Goal: Information Seeking & Learning: Learn about a topic

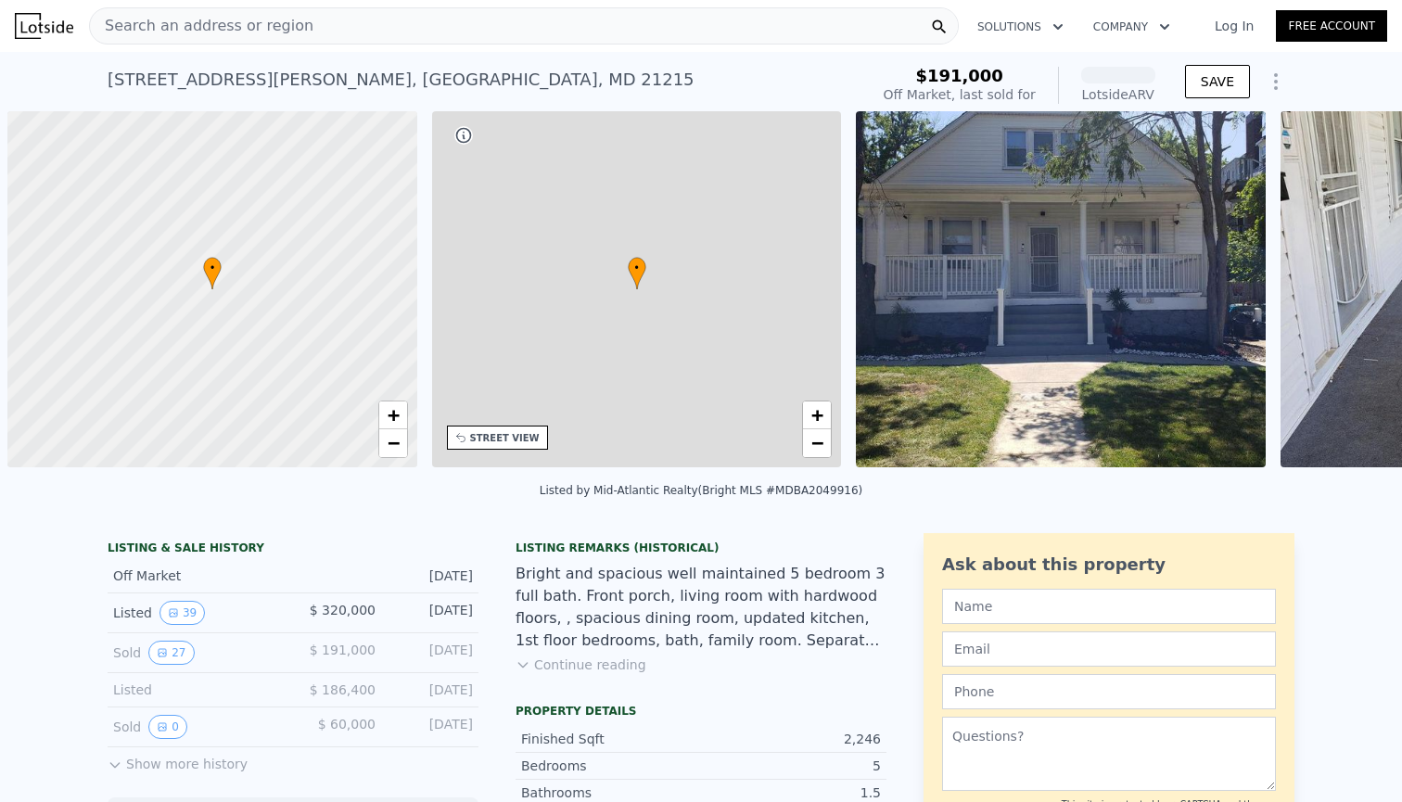
scroll to position [0, 7]
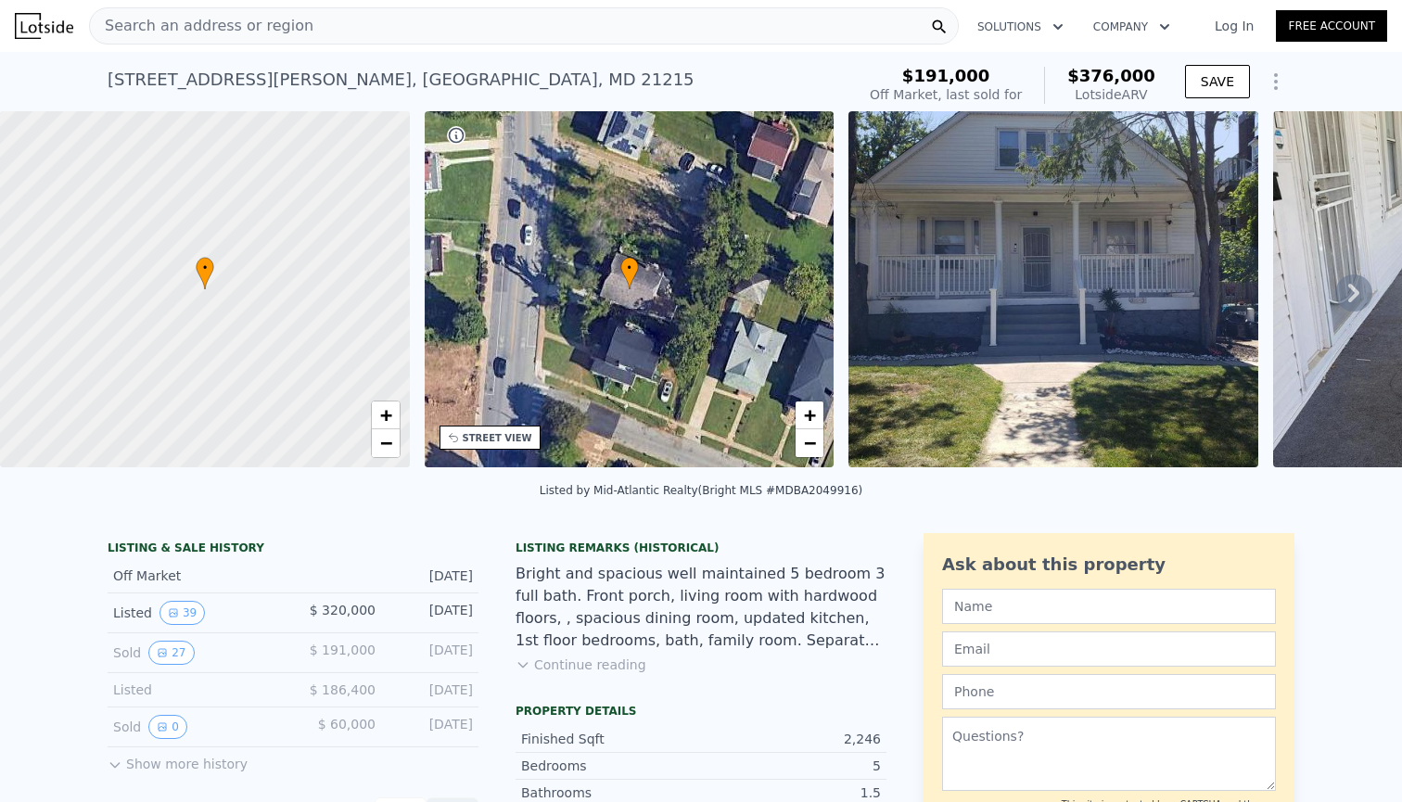
click at [450, 25] on div "Search an address or region" at bounding box center [524, 25] width 870 height 37
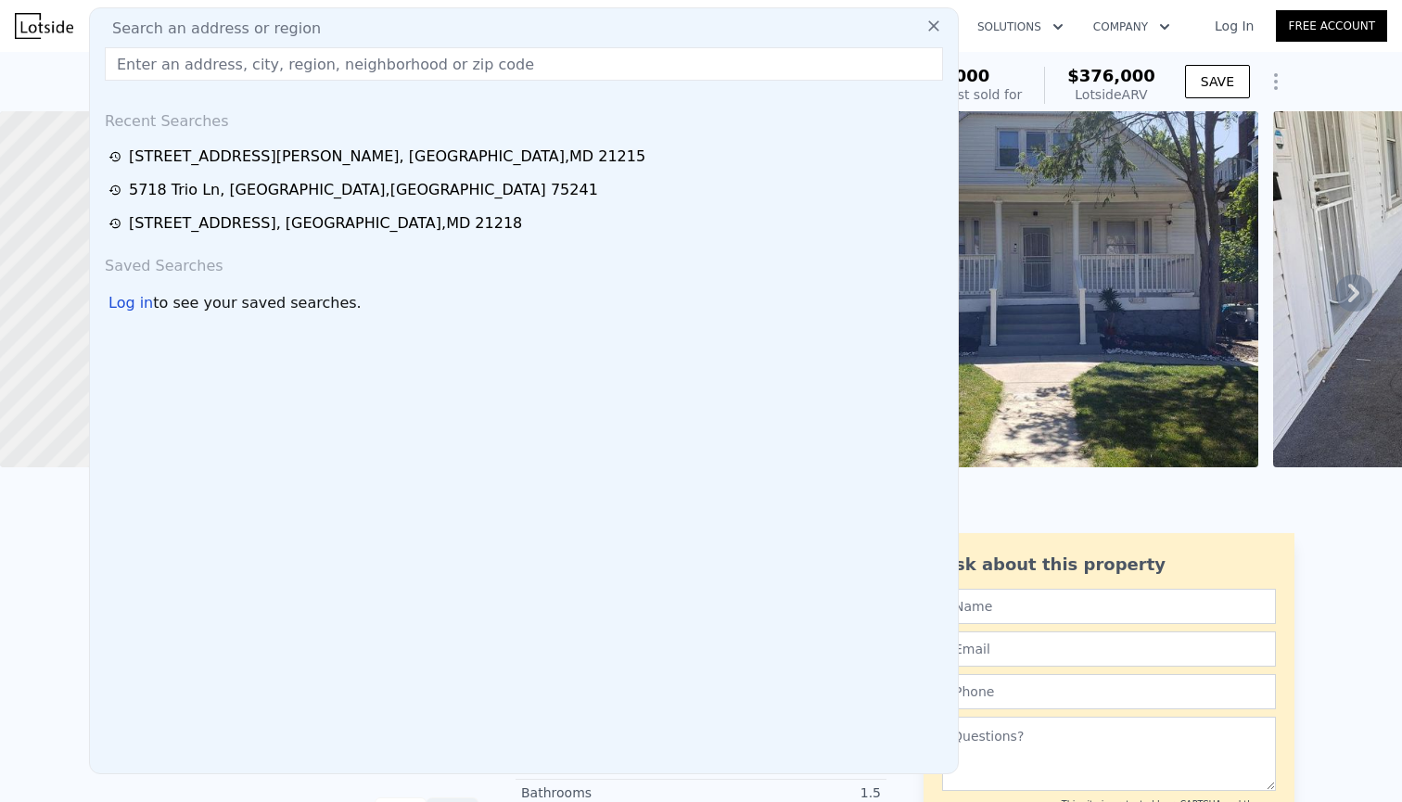
click at [349, 61] on input "text" at bounding box center [524, 63] width 838 height 33
paste input "[STREET_ADDRESS]"
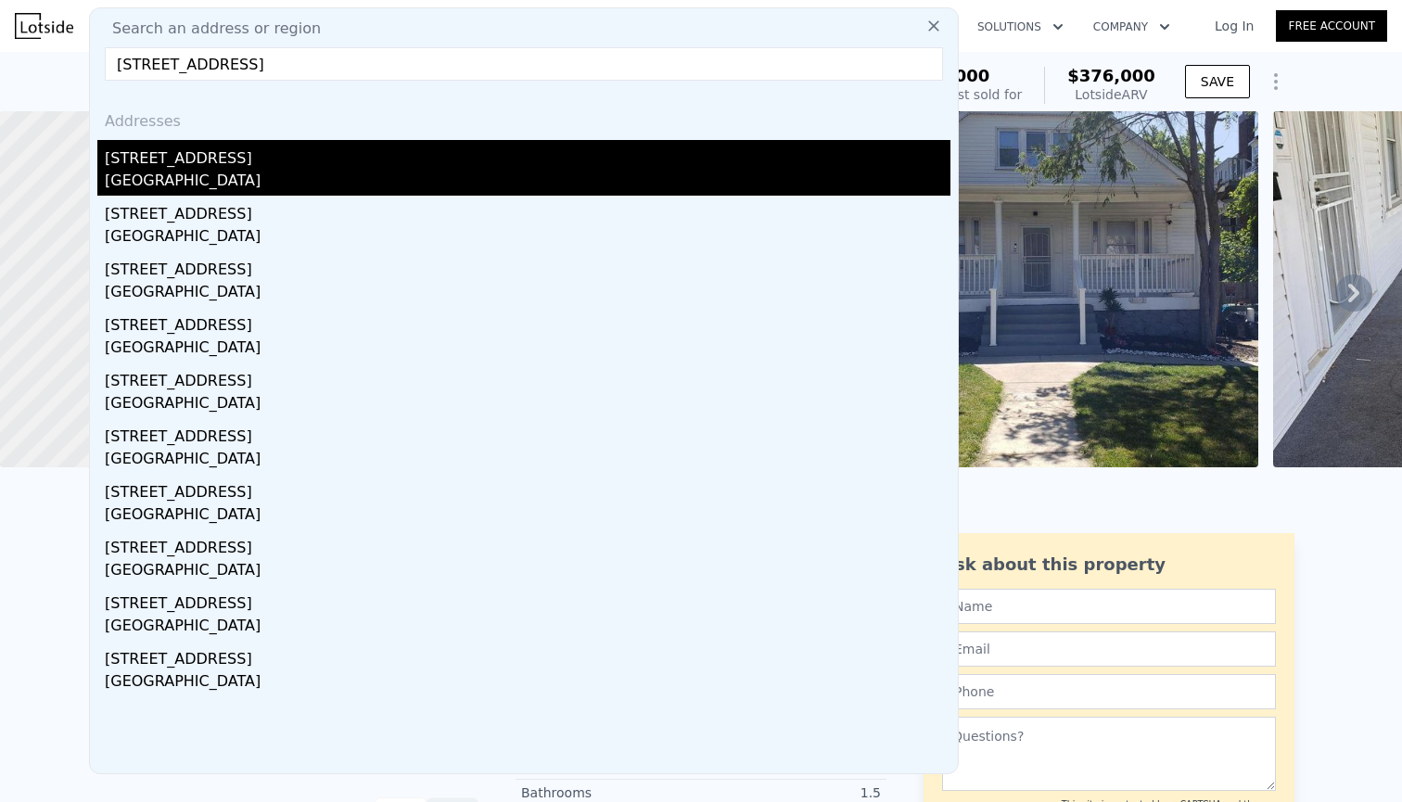
type input "[STREET_ADDRESS]"
click at [187, 173] on div "[GEOGRAPHIC_DATA]" at bounding box center [528, 183] width 846 height 26
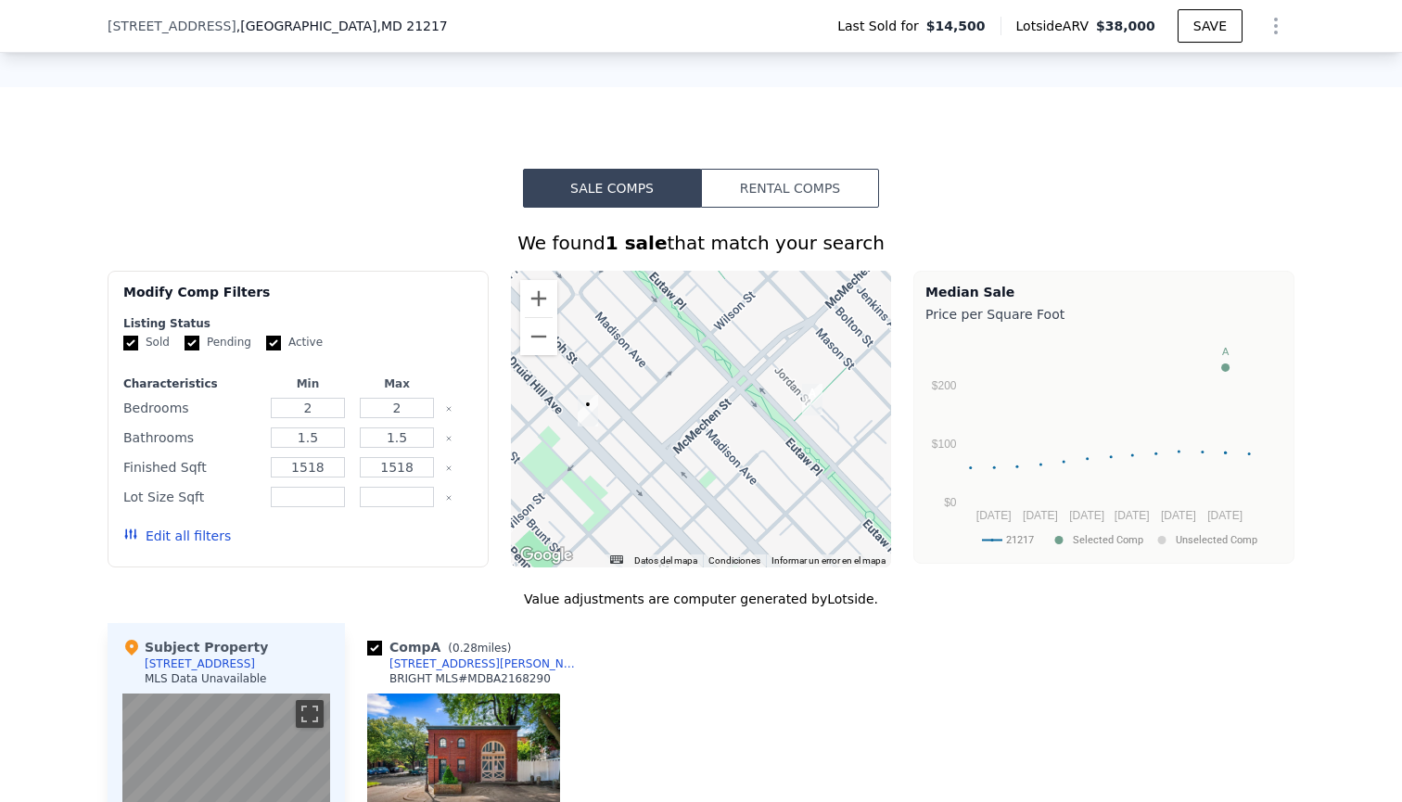
scroll to position [1275, 0]
click at [646, 192] on button "Sale Comps" at bounding box center [612, 189] width 178 height 39
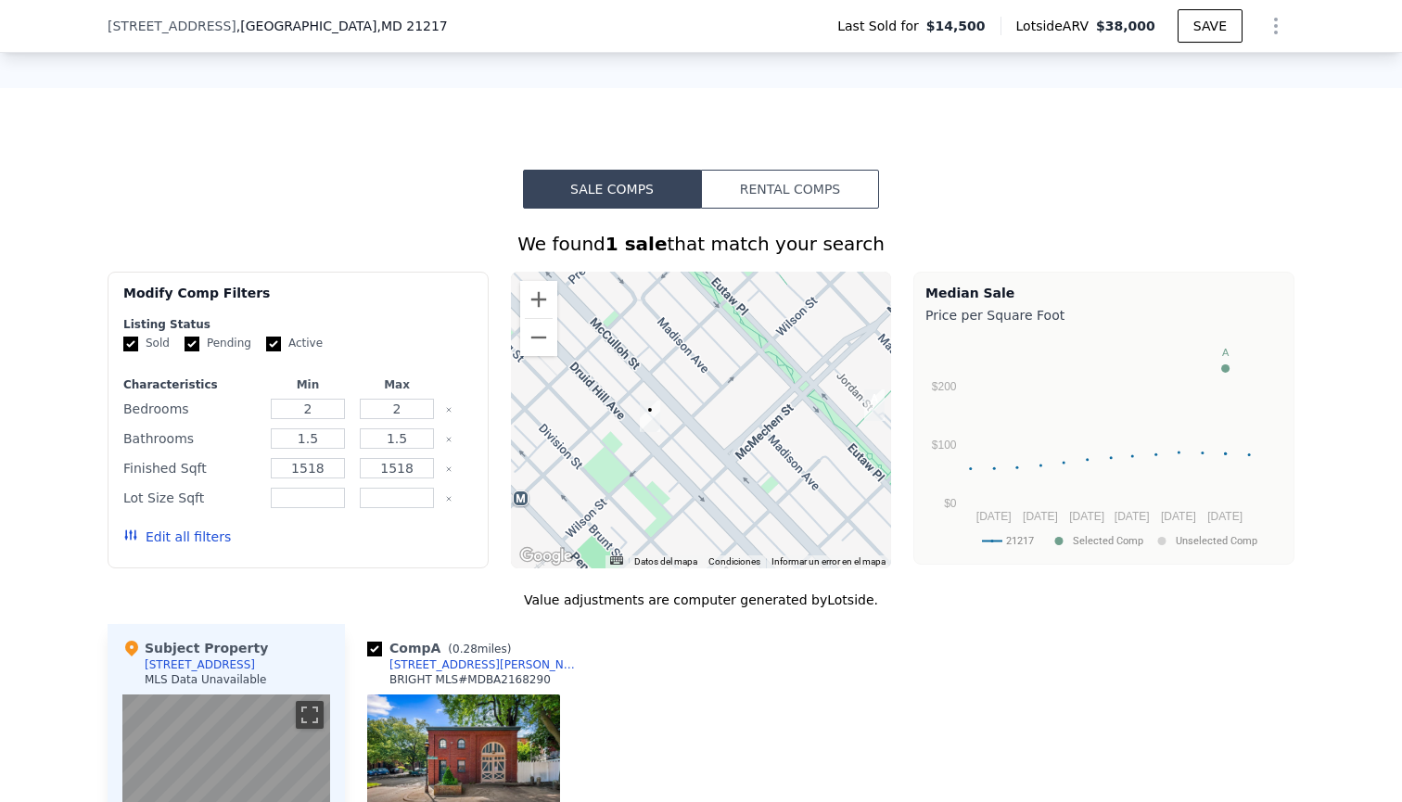
drag, startPoint x: 680, startPoint y: 409, endPoint x: 744, endPoint y: 414, distance: 64.2
click at [744, 414] on div at bounding box center [701, 420] width 381 height 297
click at [327, 410] on input "2" at bounding box center [307, 409] width 73 height 20
click at [402, 410] on input "2" at bounding box center [396, 409] width 73 height 20
type input "3"
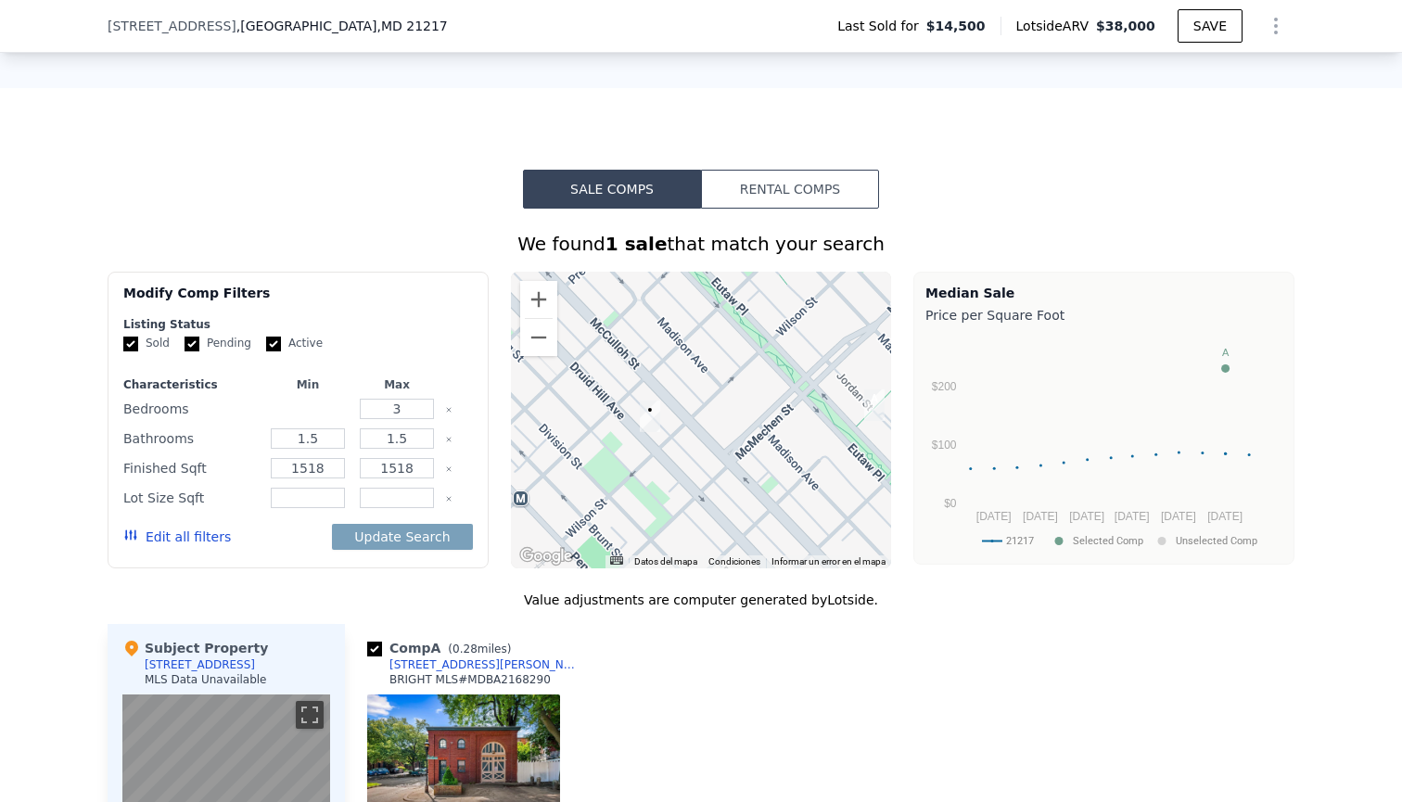
click at [316, 404] on input "number" at bounding box center [307, 409] width 73 height 20
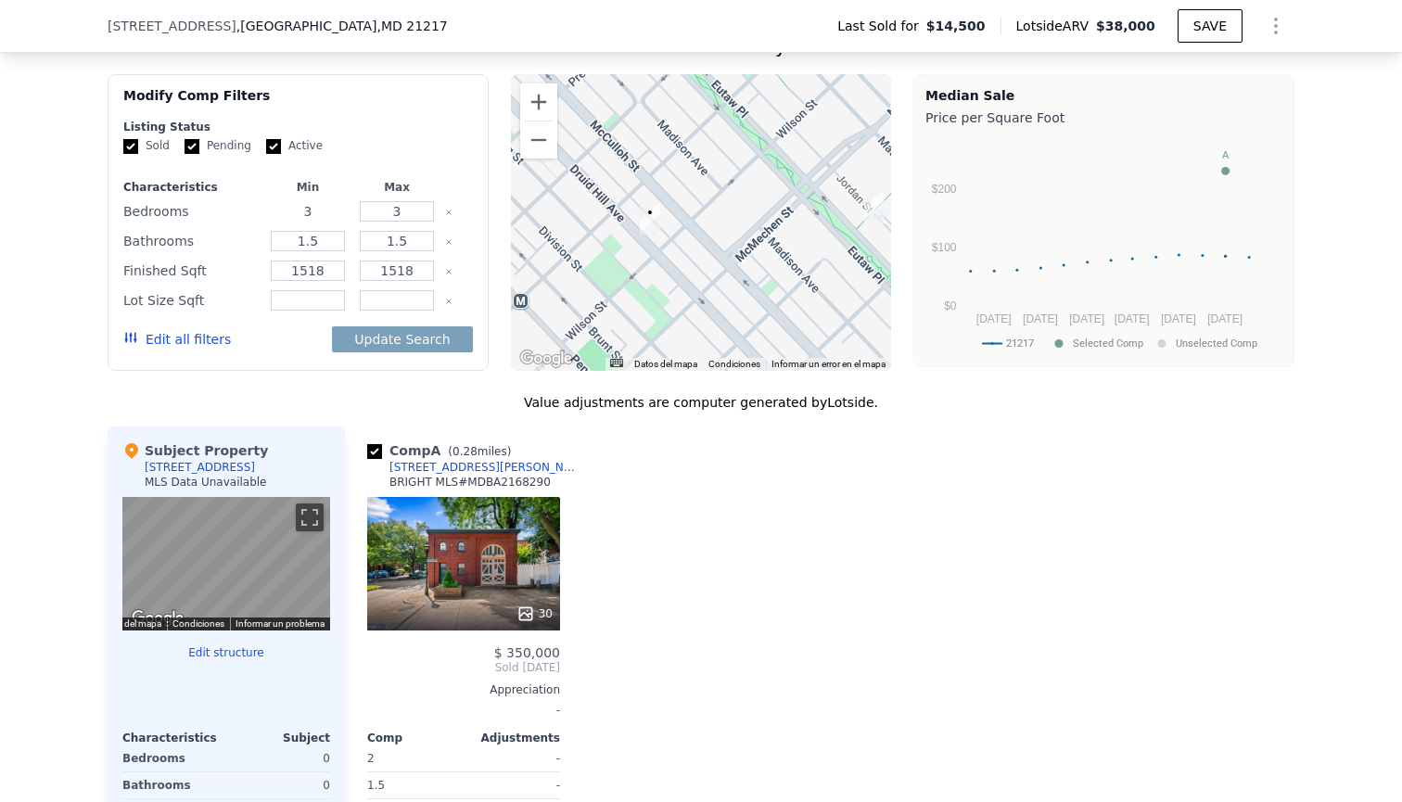
scroll to position [1475, 0]
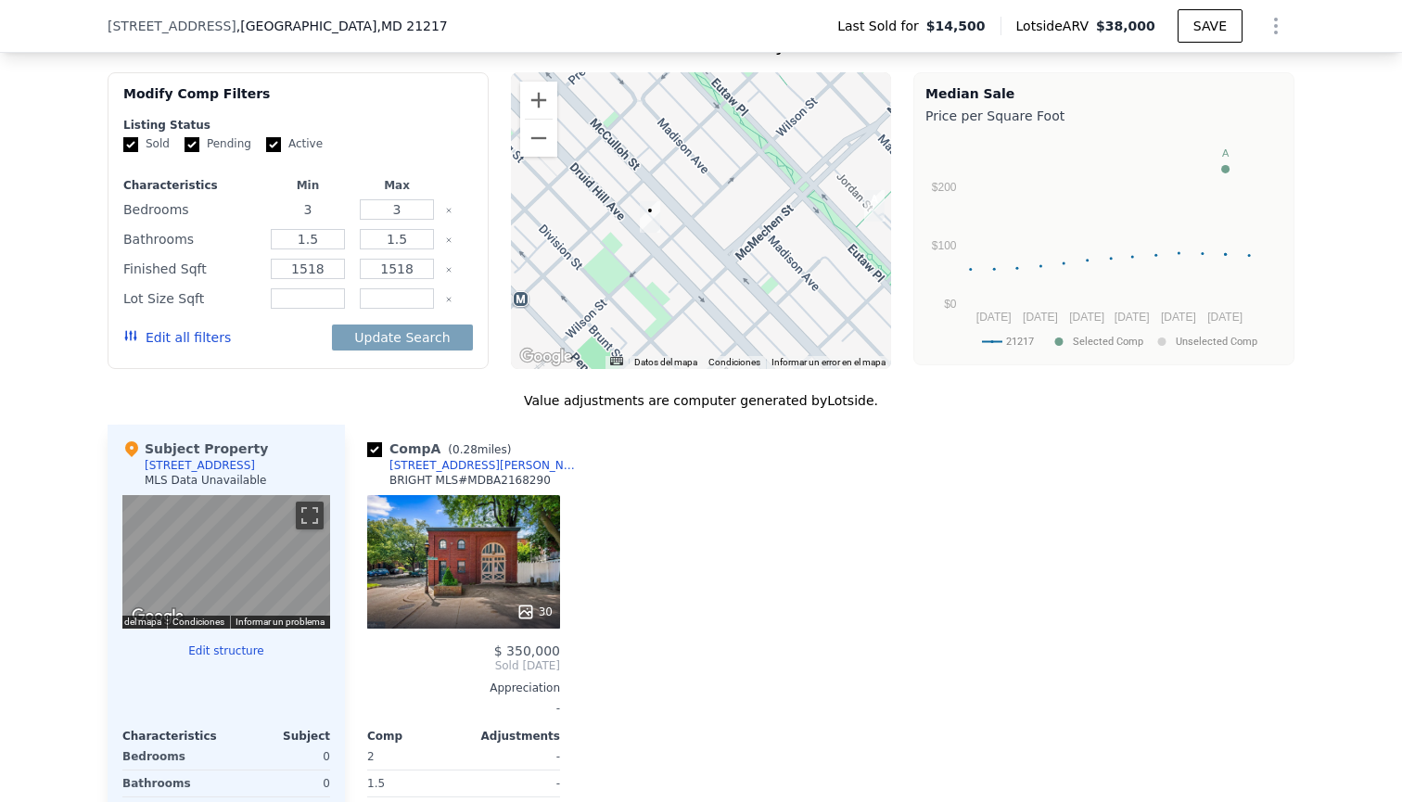
type input "3"
click at [315, 300] on input "number" at bounding box center [307, 298] width 73 height 20
type input "180"
click at [400, 293] on input "number" at bounding box center [396, 298] width 73 height 20
type input "180"
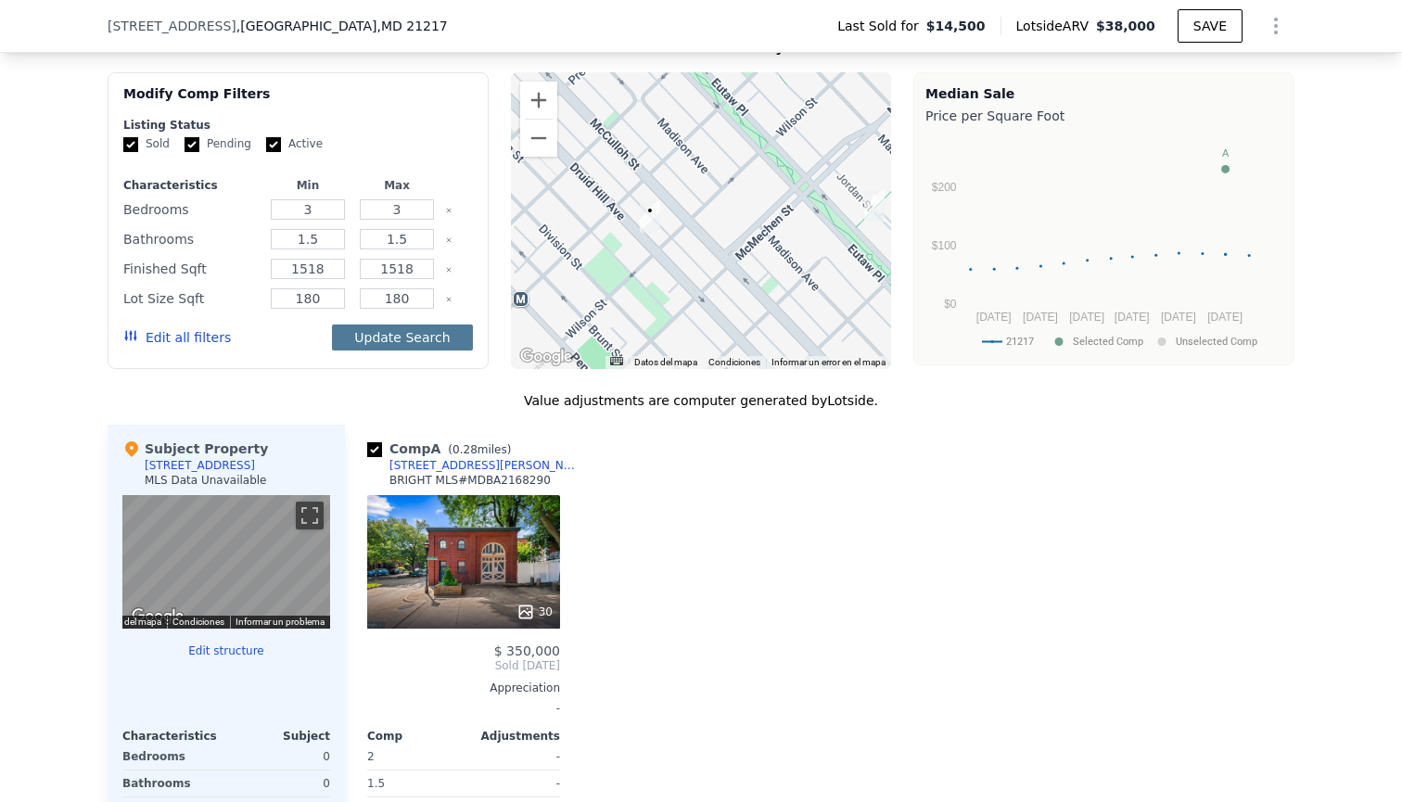
click at [399, 341] on button "Update Search" at bounding box center [402, 338] width 140 height 26
click at [324, 299] on input "180" at bounding box center [307, 298] width 73 height 20
type input "1800"
click at [411, 296] on input "180" at bounding box center [396, 298] width 73 height 20
type input "1800"
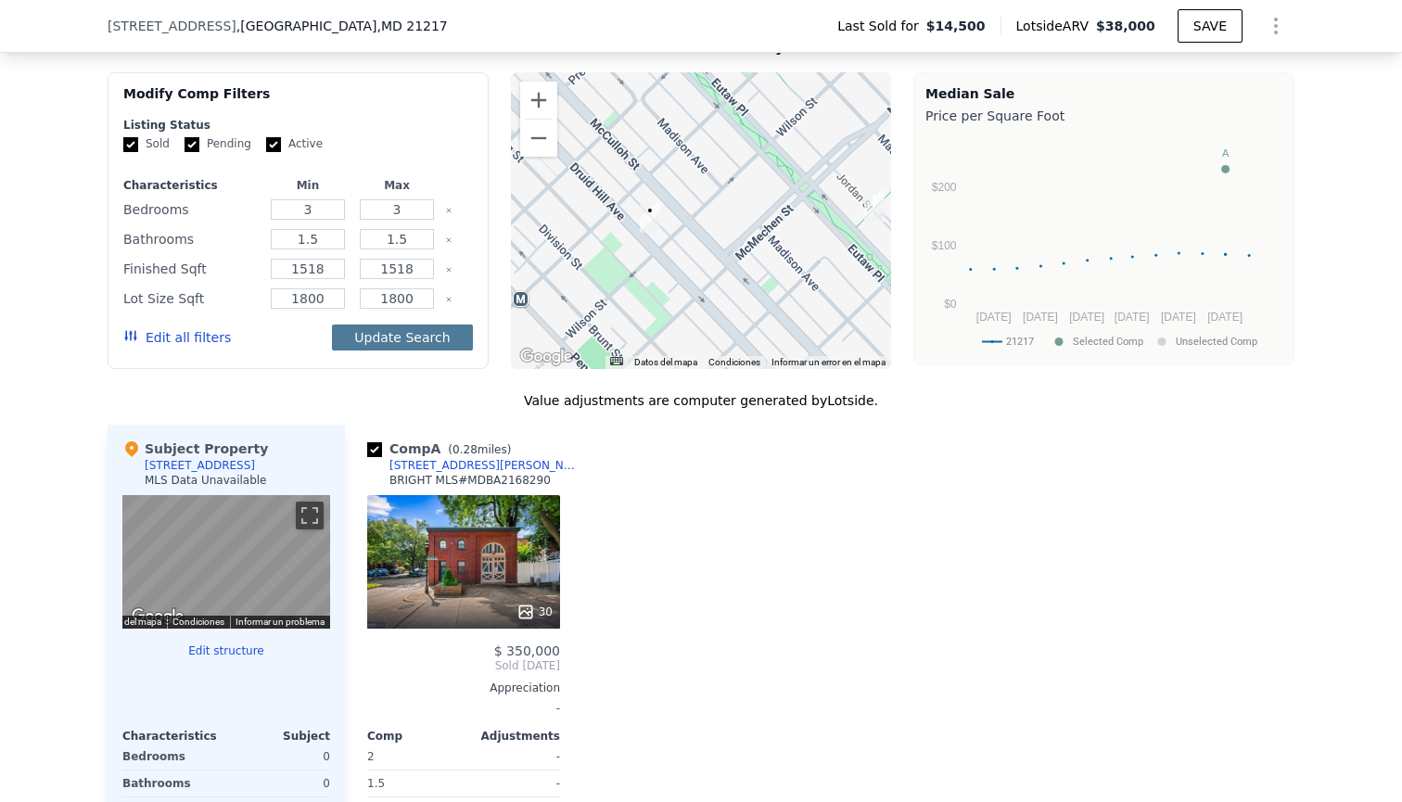
click at [411, 338] on button "Update Search" at bounding box center [402, 338] width 140 height 26
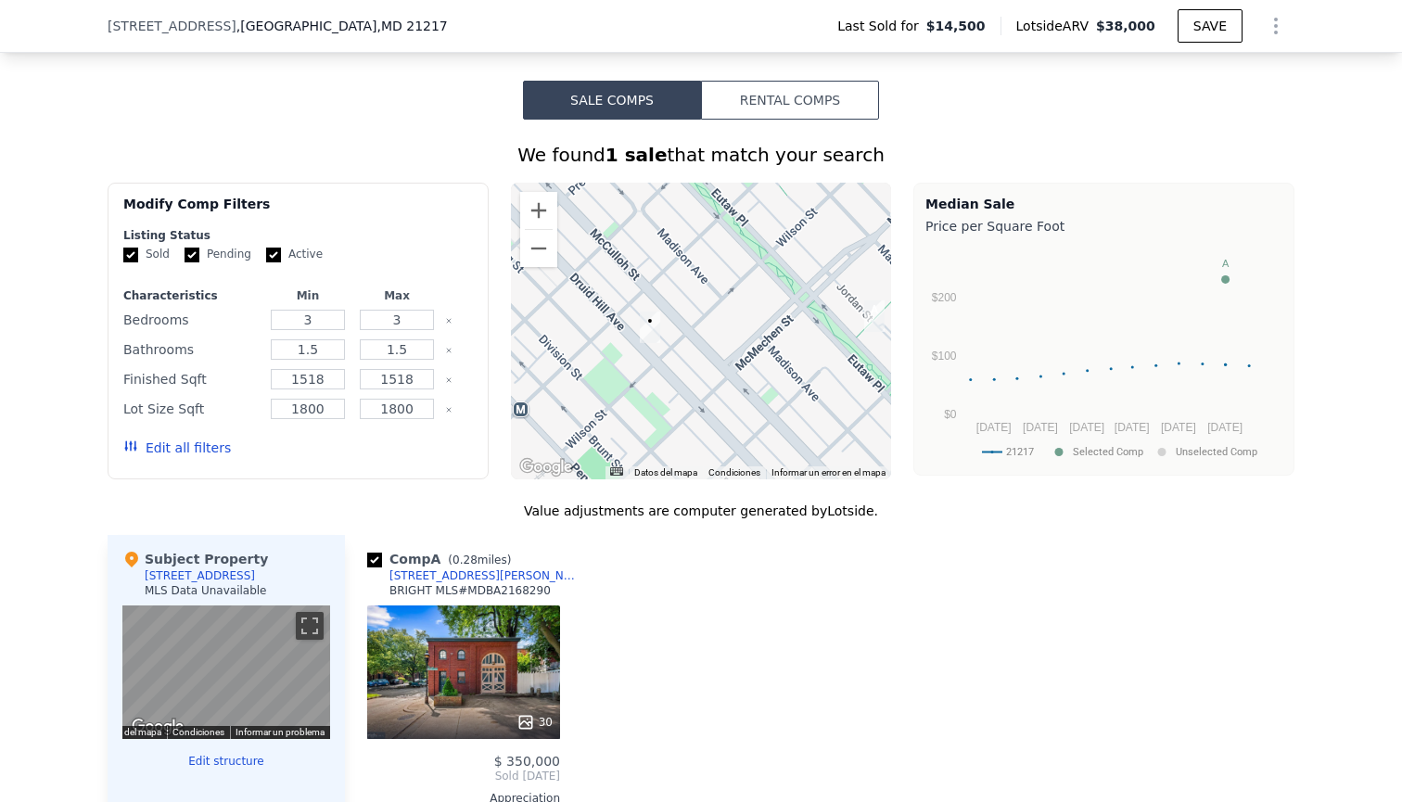
scroll to position [1372, 0]
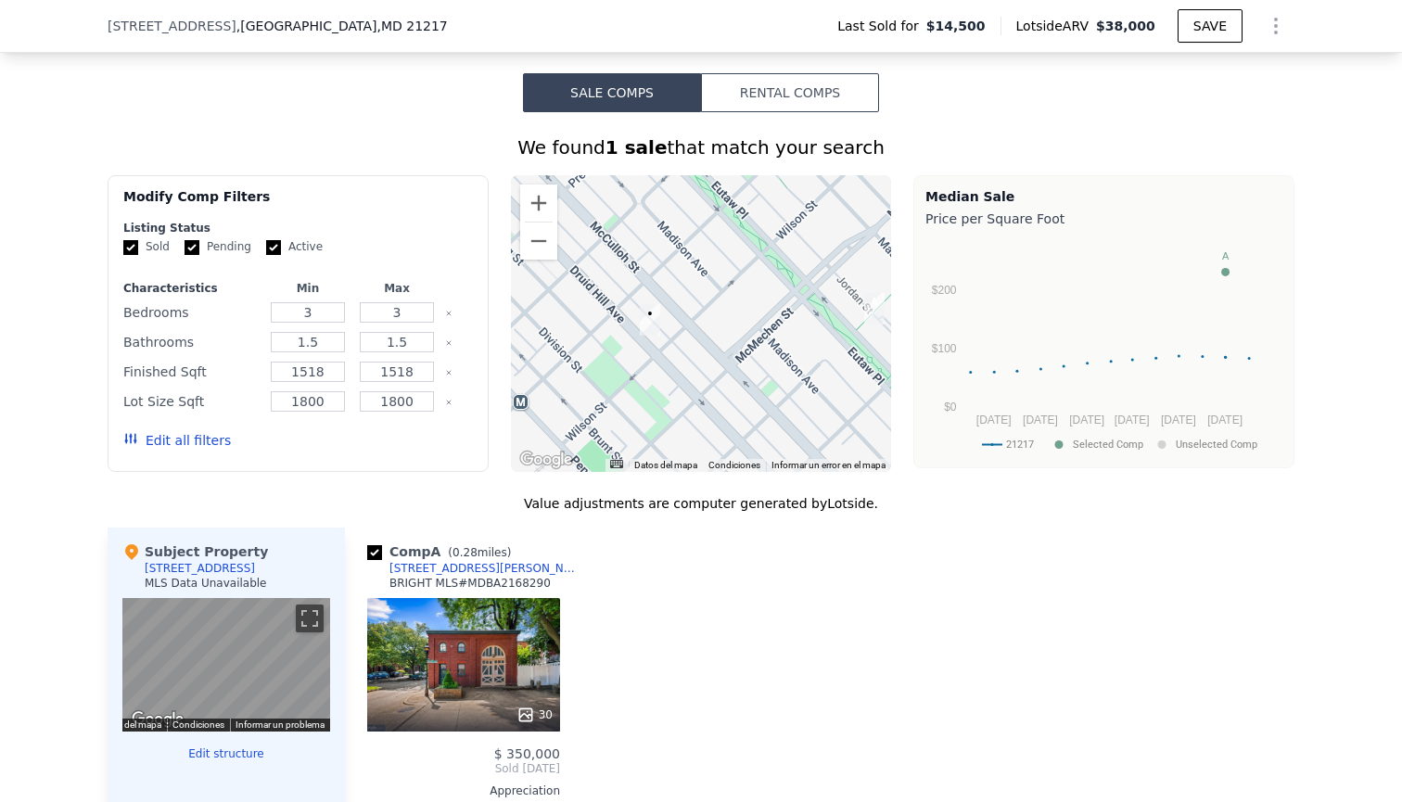
click at [198, 441] on button "Edit all filters" at bounding box center [177, 440] width 108 height 19
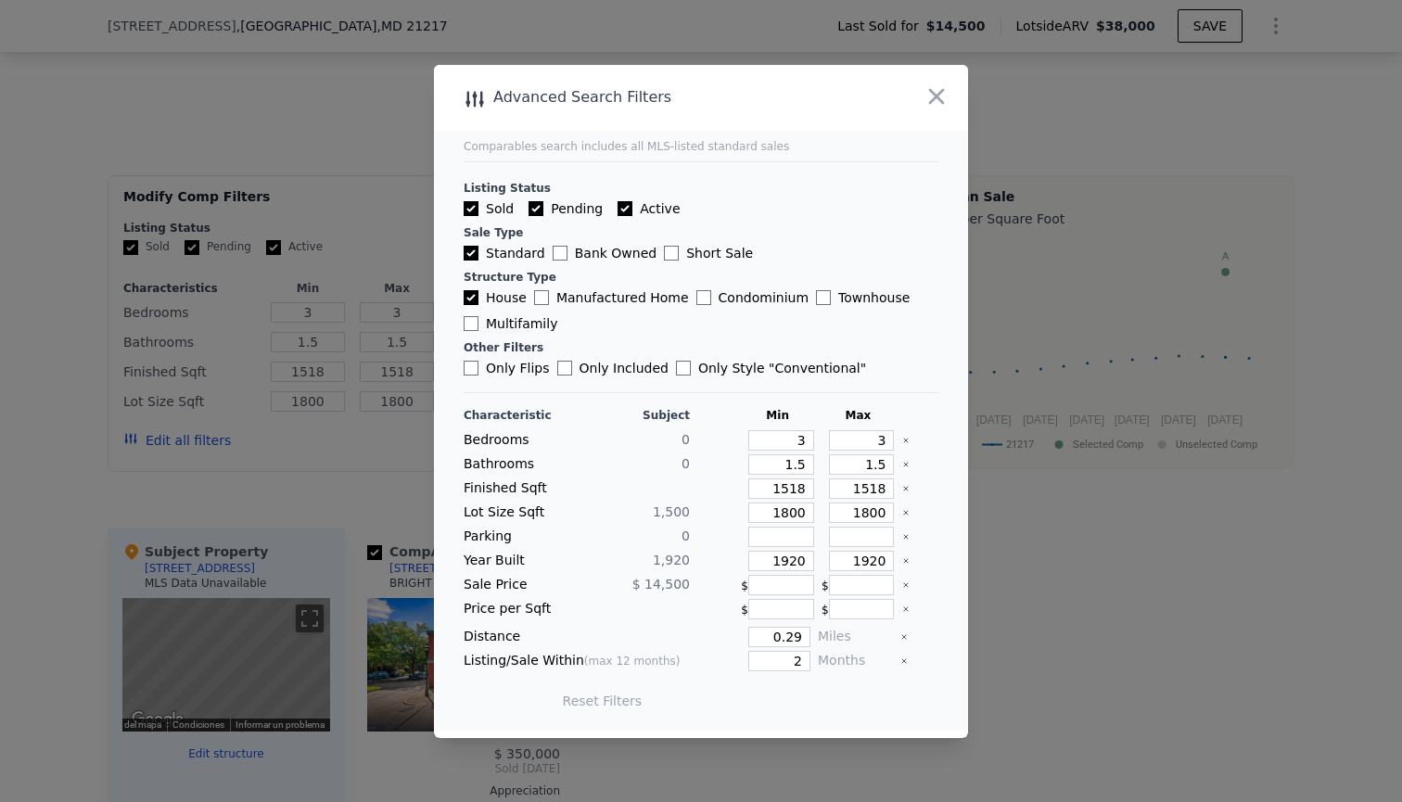
click at [816, 296] on input "Townhouse" at bounding box center [823, 297] width 15 height 15
checkbox input "true"
click at [470, 297] on input "House" at bounding box center [471, 297] width 15 height 15
checkbox input "false"
click at [766, 702] on button "Update Search" at bounding box center [805, 701] width 140 height 26
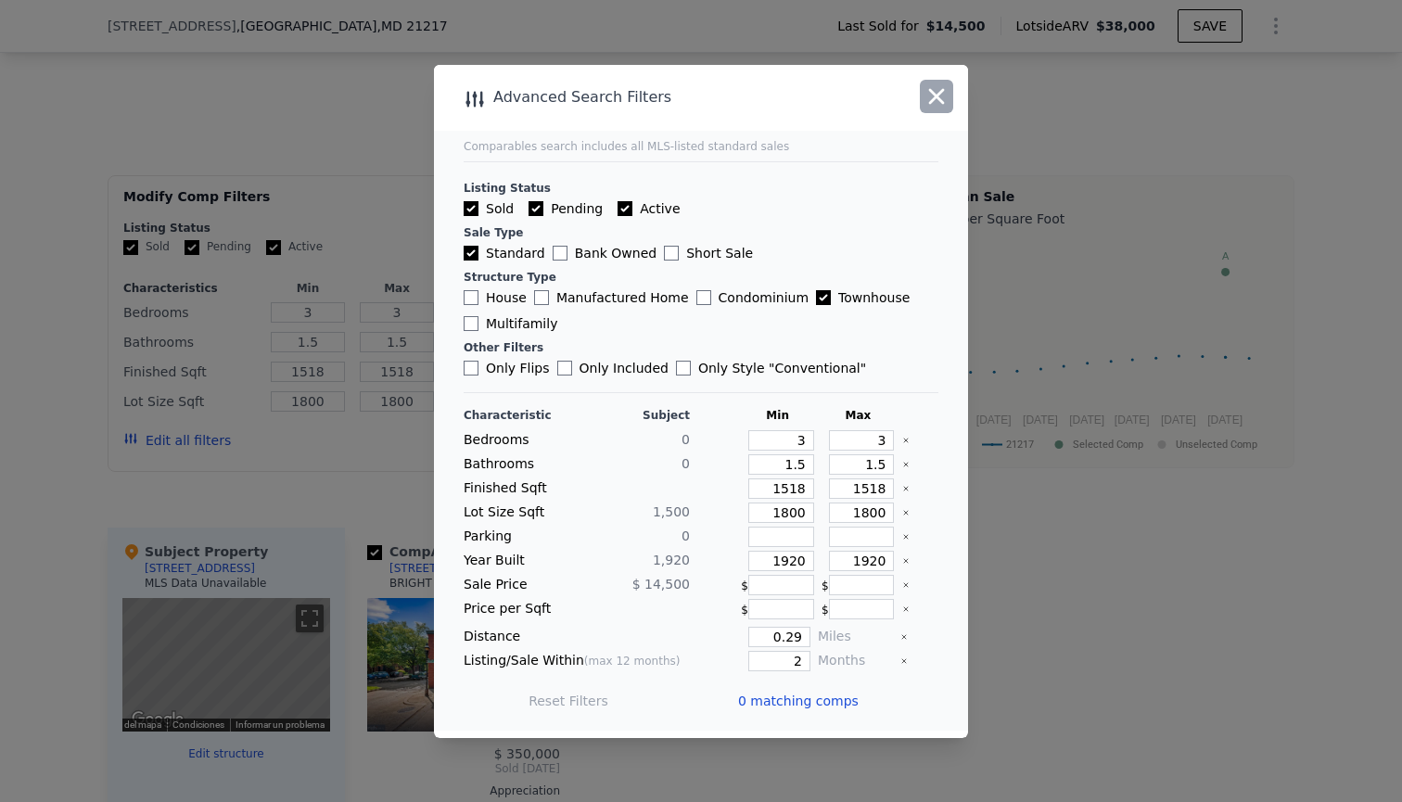
click at [938, 95] on icon "button" at bounding box center [937, 96] width 16 height 16
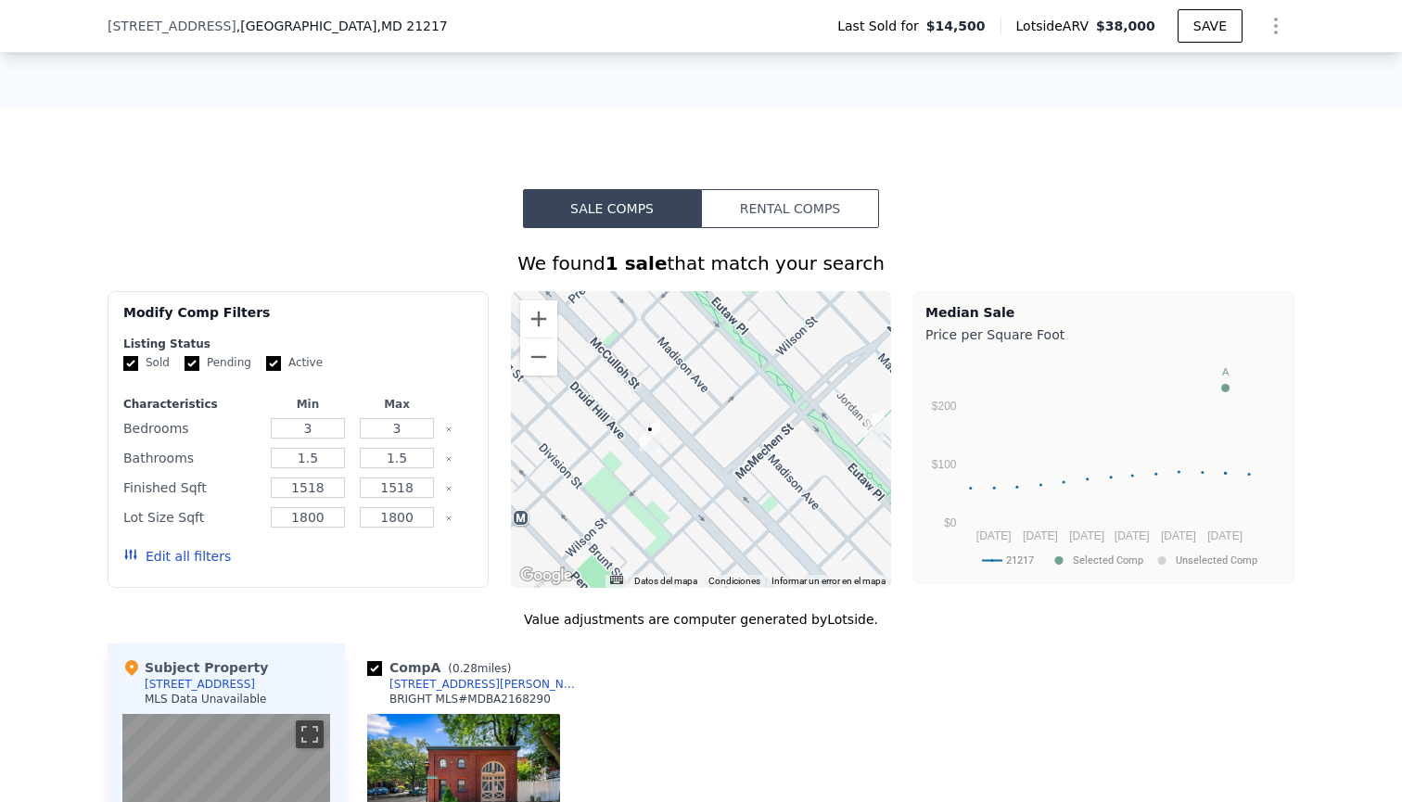
scroll to position [1264, 0]
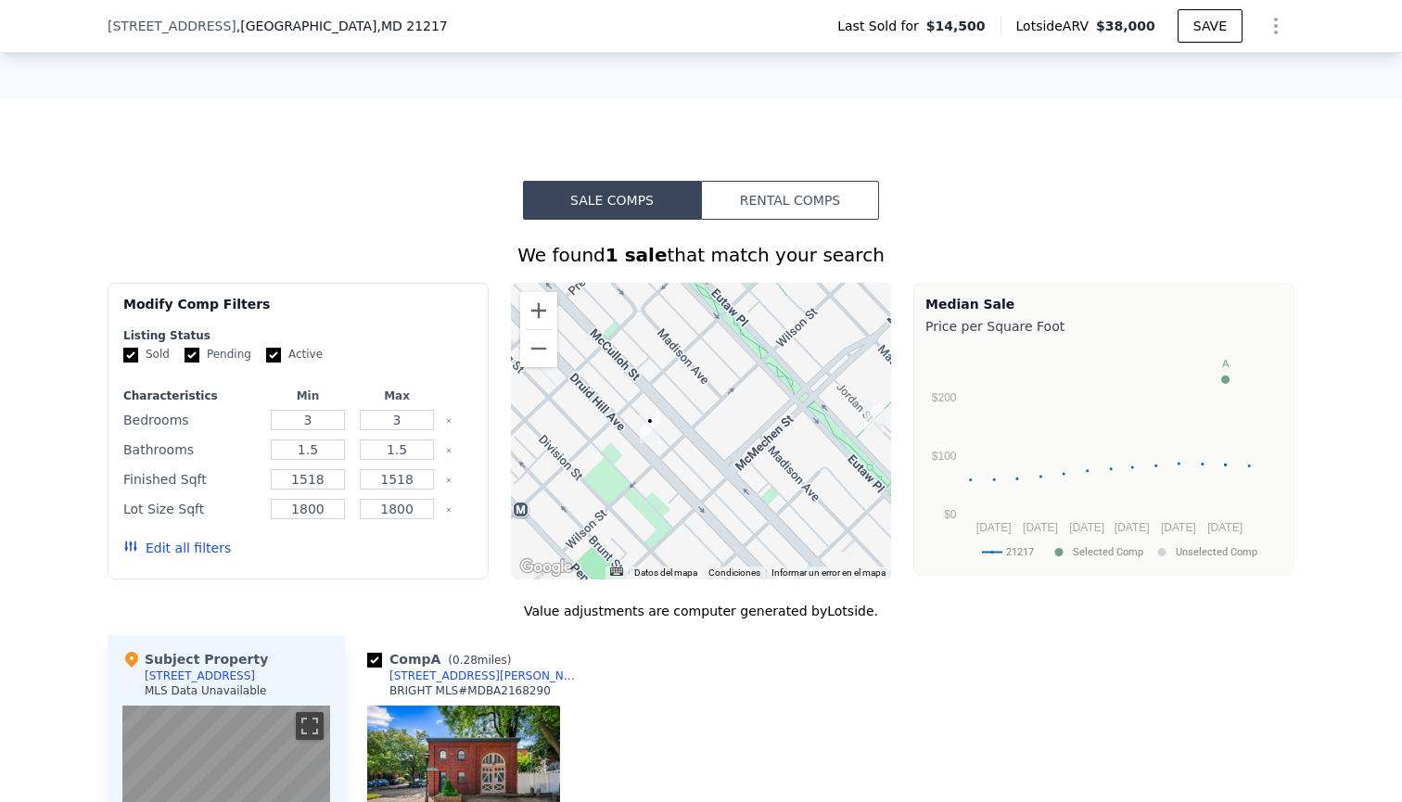
click at [643, 210] on button "Sale Comps" at bounding box center [612, 200] width 178 height 39
click at [212, 546] on button "Edit all filters" at bounding box center [177, 548] width 108 height 19
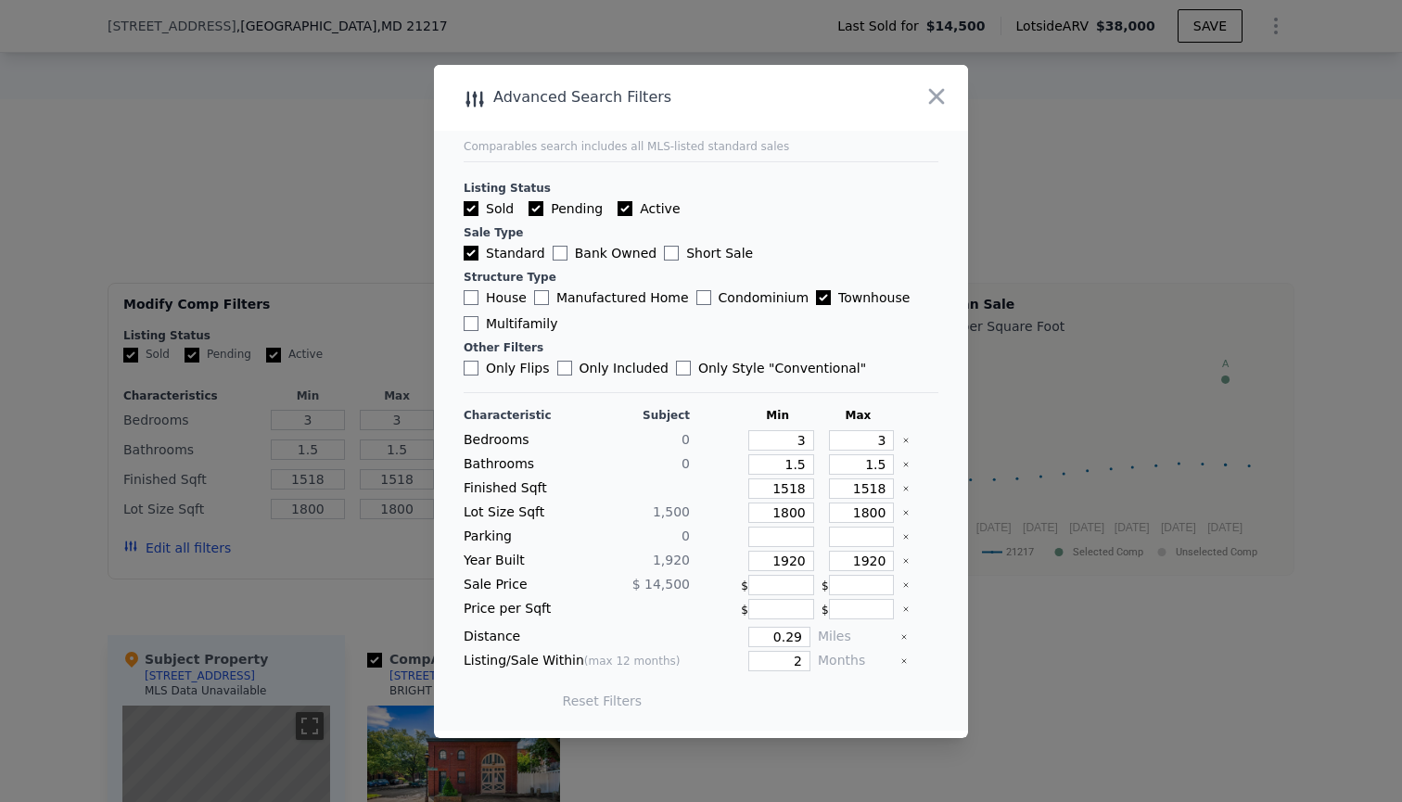
click at [557, 252] on input "Bank Owned" at bounding box center [560, 253] width 15 height 15
checkbox input "true"
click at [664, 250] on input "Short Sale" at bounding box center [671, 253] width 15 height 15
checkbox input "true"
click at [474, 371] on input "Only Flips" at bounding box center [471, 368] width 15 height 15
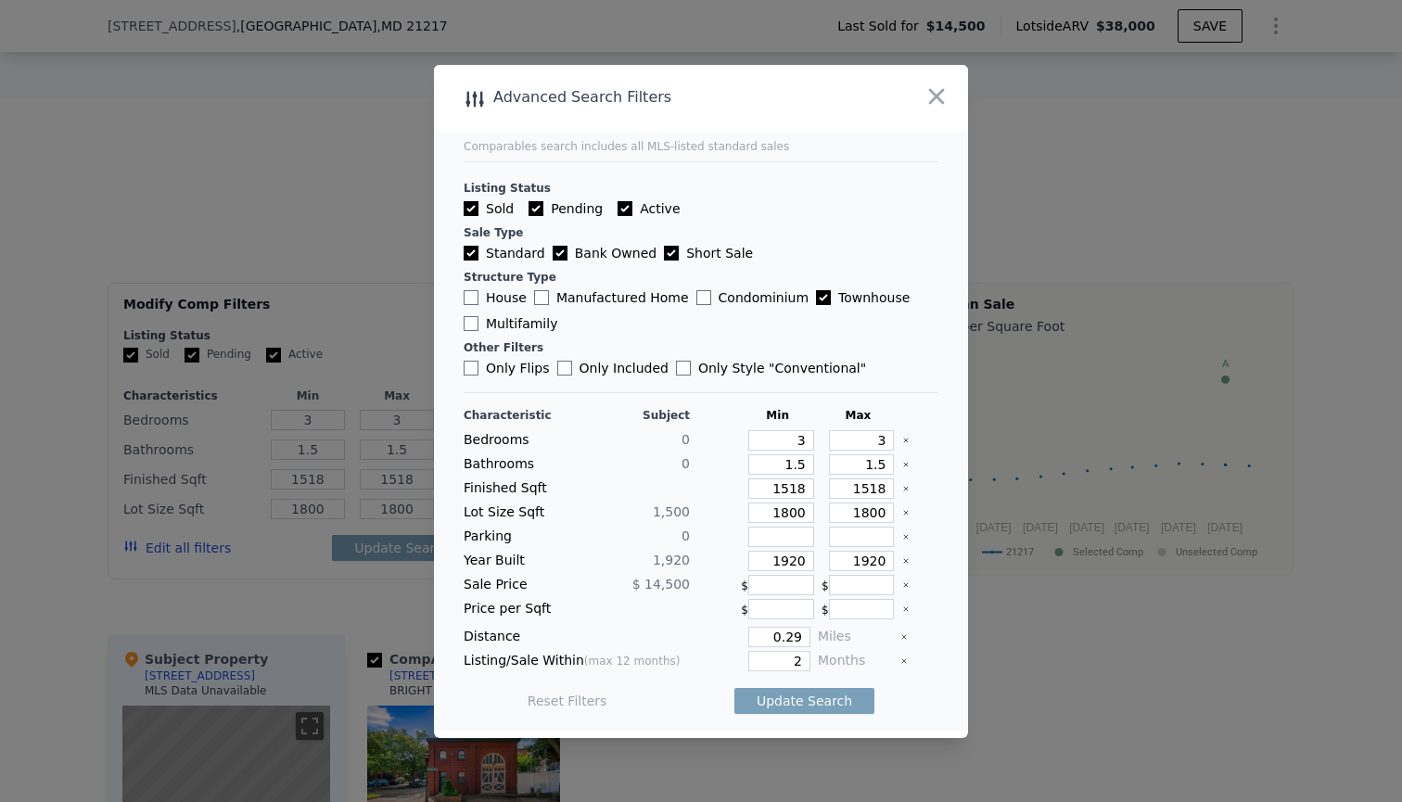
checkbox input "true"
click at [809, 442] on input "3" at bounding box center [782, 440] width 66 height 20
type input "2"
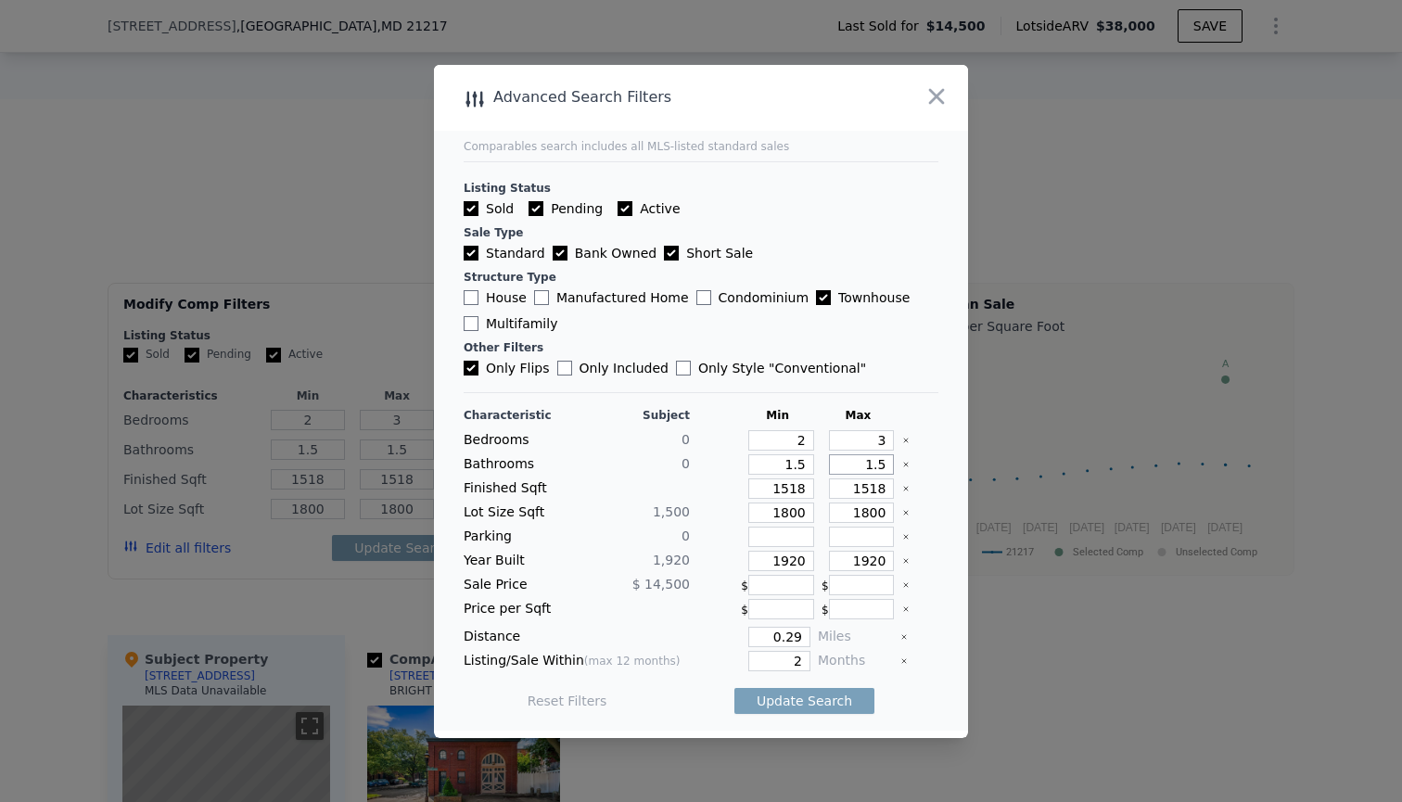
click at [888, 464] on input "1.5" at bounding box center [862, 464] width 66 height 20
click at [806, 465] on input "1.5" at bounding box center [782, 464] width 66 height 20
type input "1"
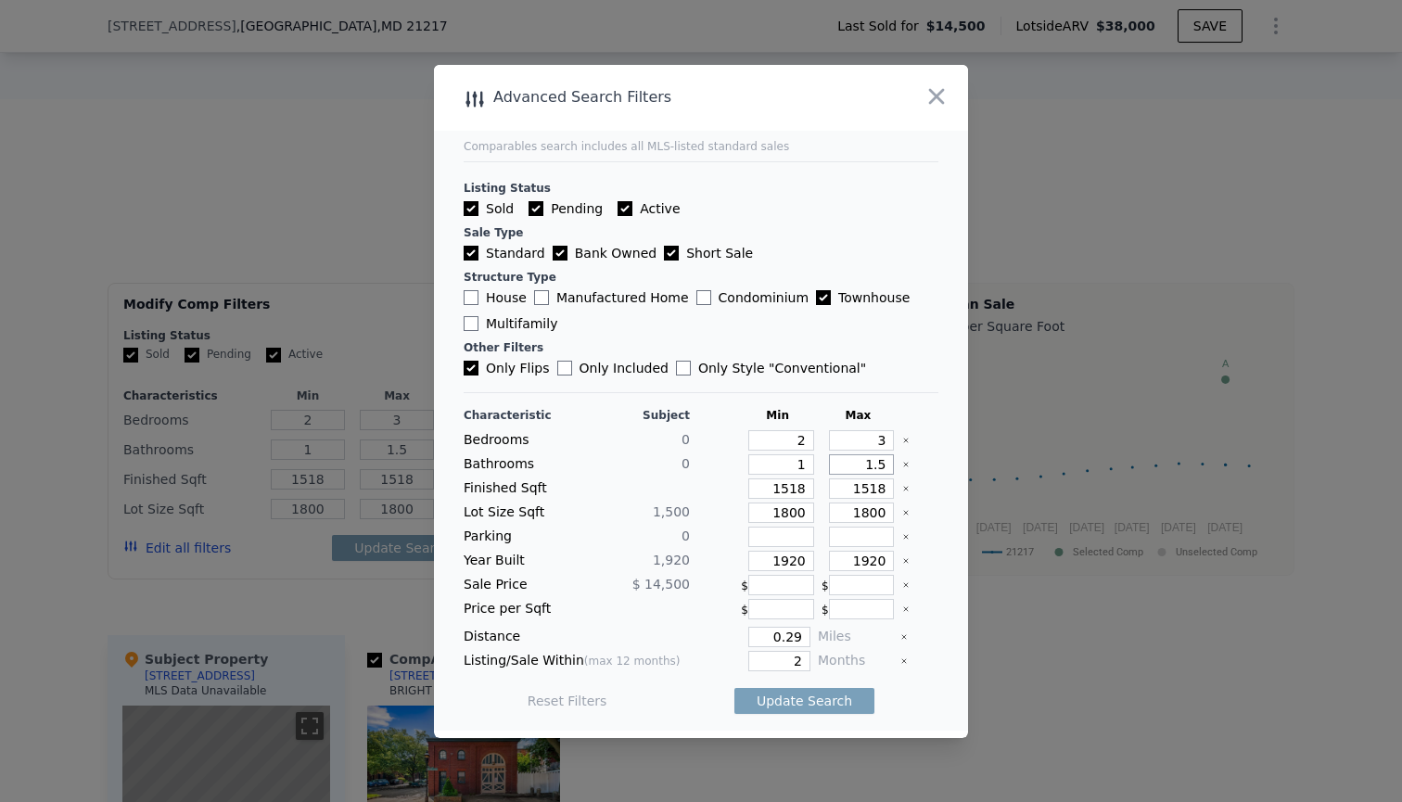
click at [886, 469] on input "1.5" at bounding box center [862, 464] width 66 height 20
type input "1"
click at [808, 484] on input "1518" at bounding box center [782, 489] width 66 height 20
type input "151"
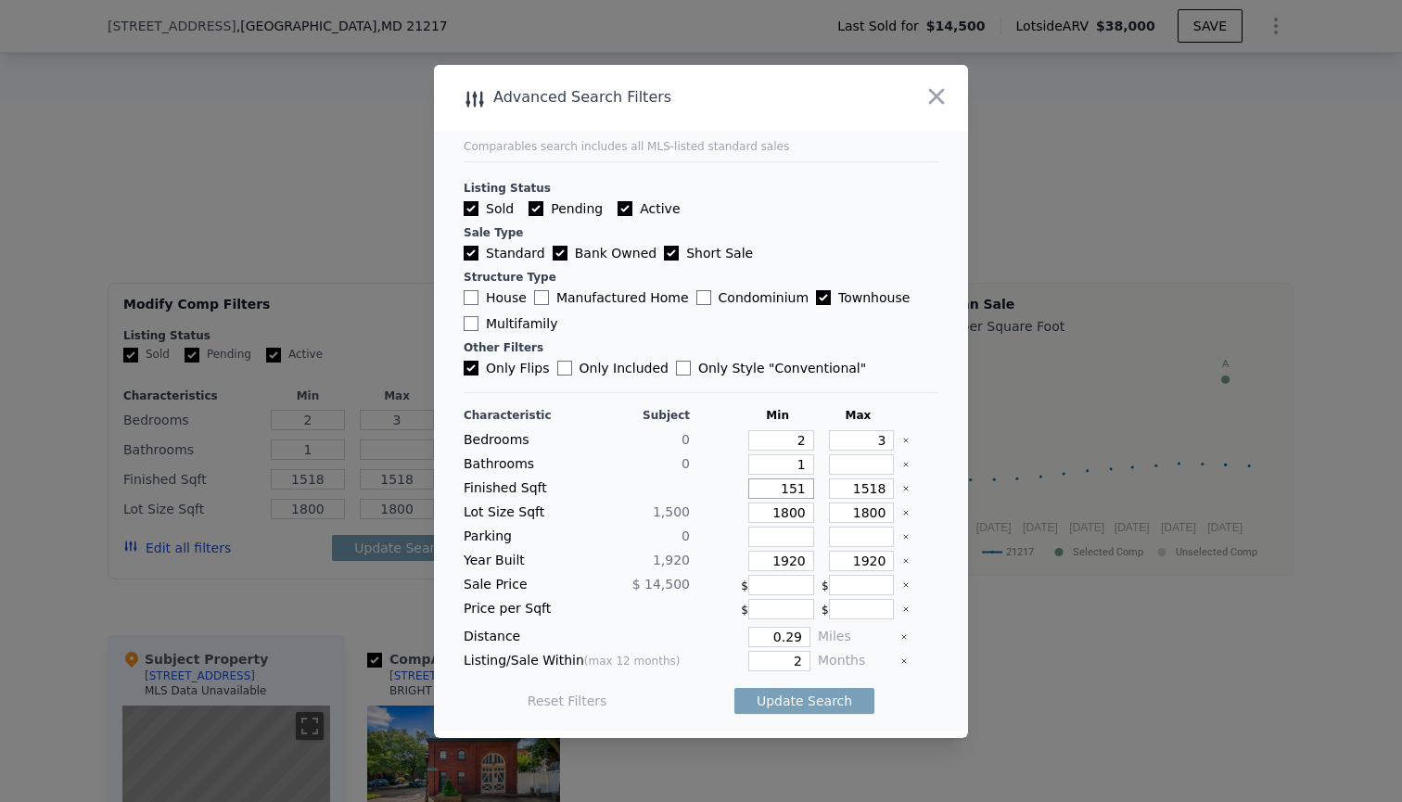
type input "151"
type input "15"
type input "1"
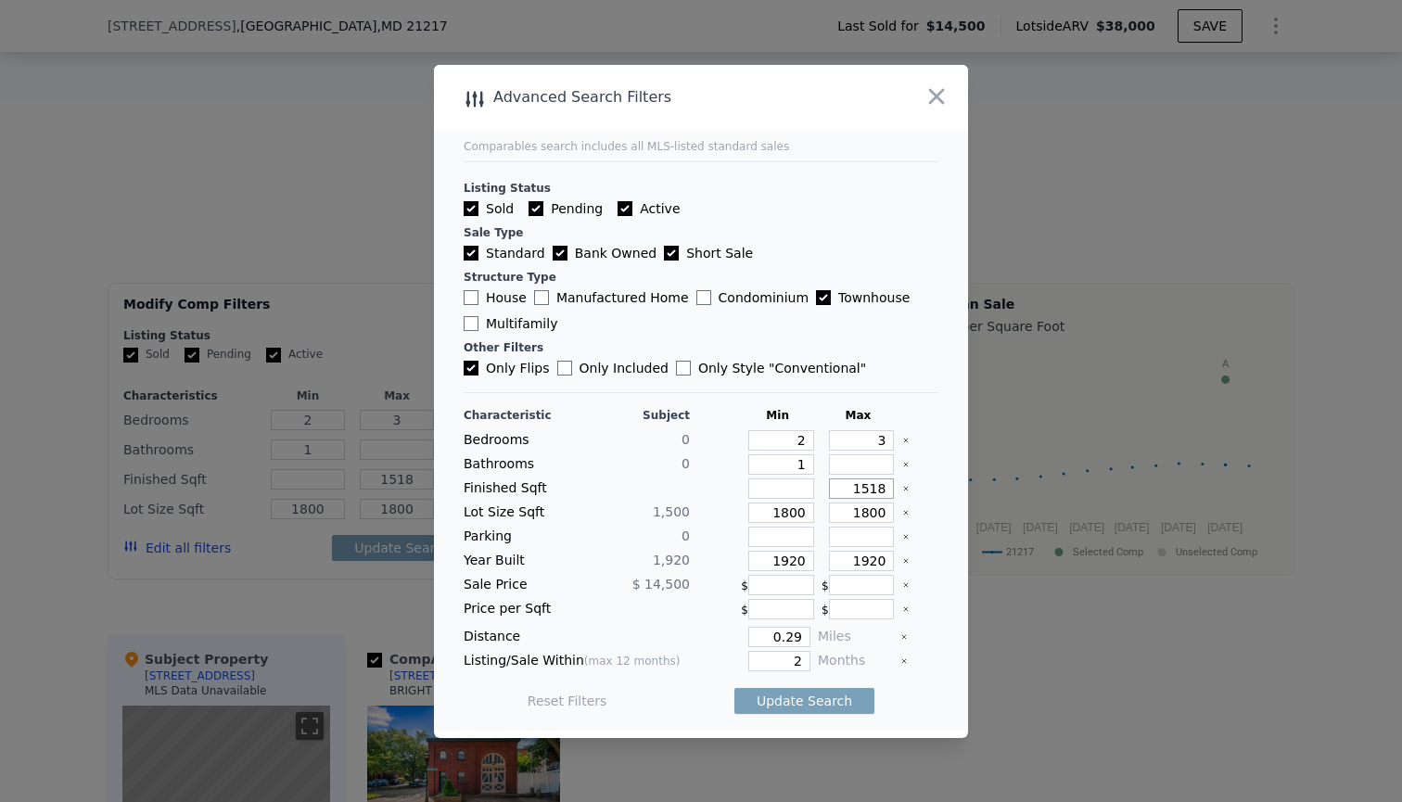
click at [890, 493] on input "1518" at bounding box center [862, 489] width 66 height 20
type input "151"
type input "15"
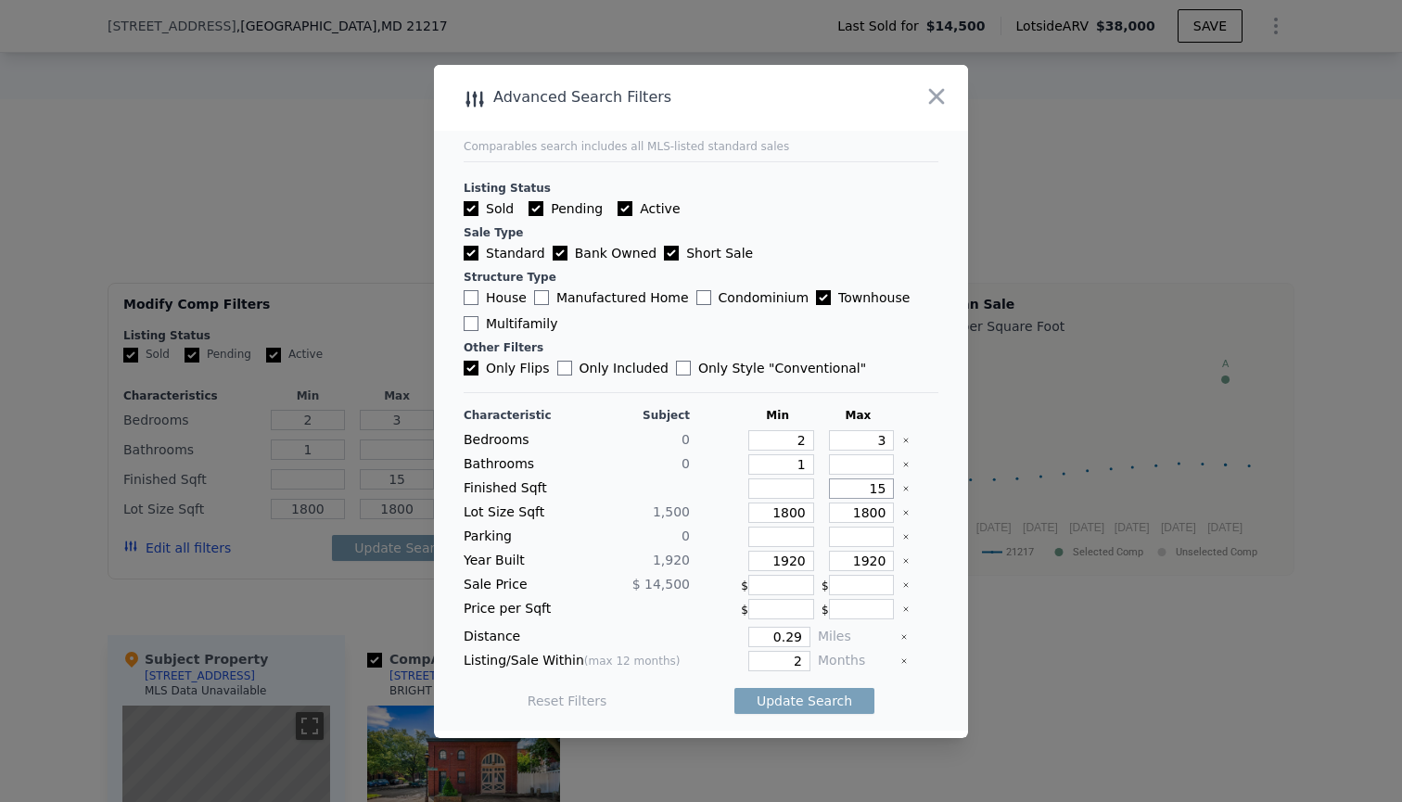
type input "1"
click at [801, 703] on button "Update Search" at bounding box center [805, 701] width 140 height 26
click at [936, 96] on icon "button" at bounding box center [937, 96] width 16 height 16
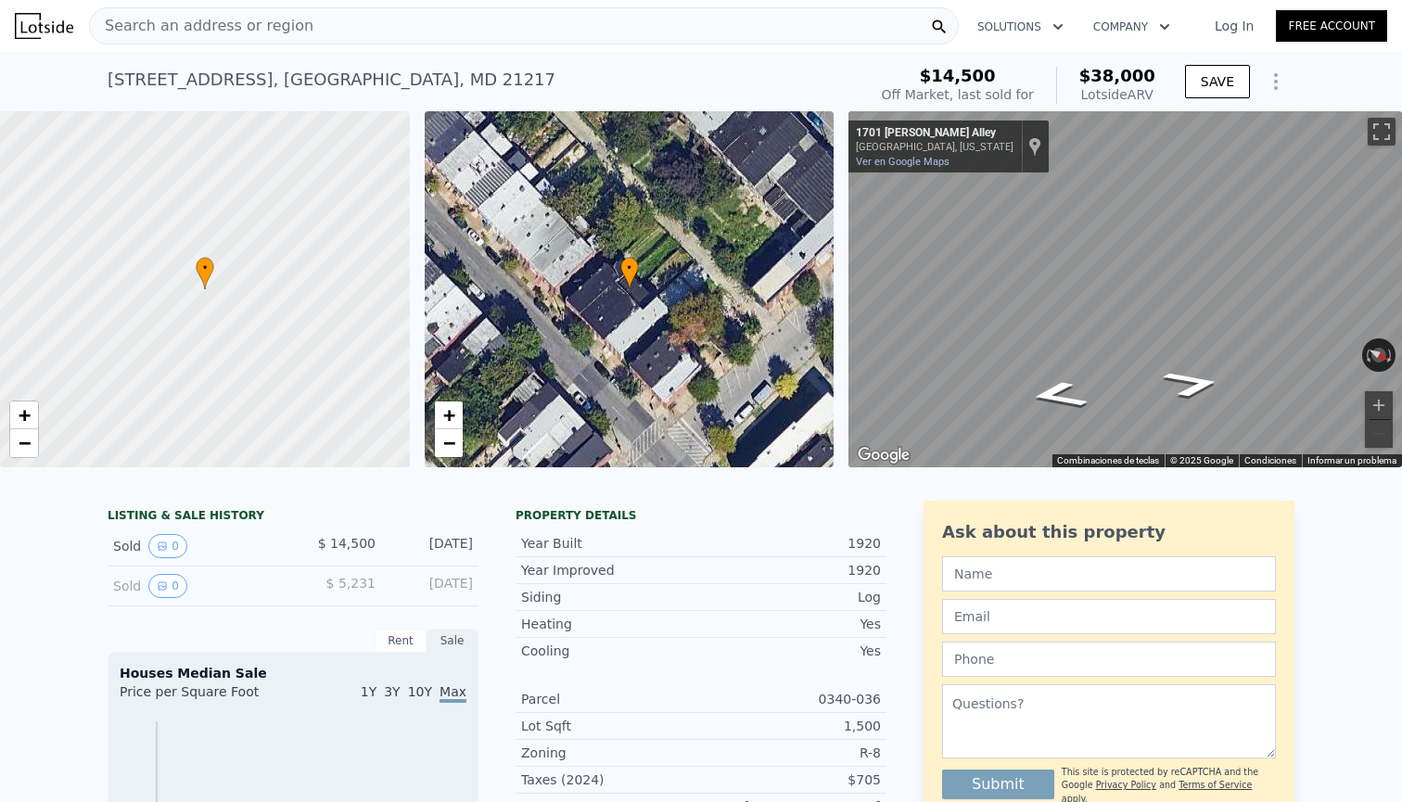
scroll to position [0, 0]
